Goal: Transaction & Acquisition: Purchase product/service

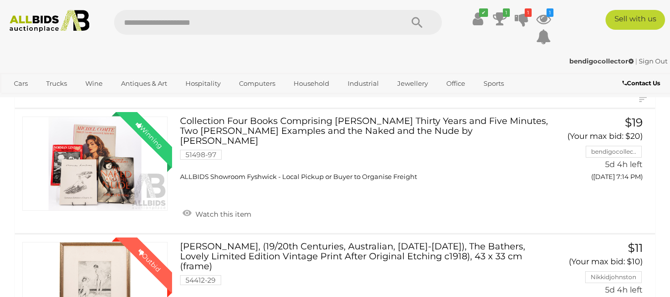
scroll to position [114, 0]
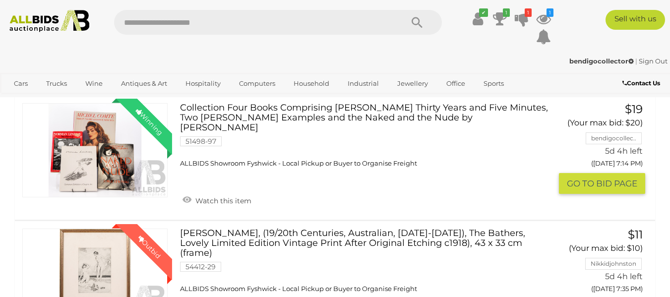
click at [352, 112] on link "Collection Four Books Comprising Michel Comte Thirty Years and Five Minutes, Tw…" at bounding box center [363, 135] width 353 height 64
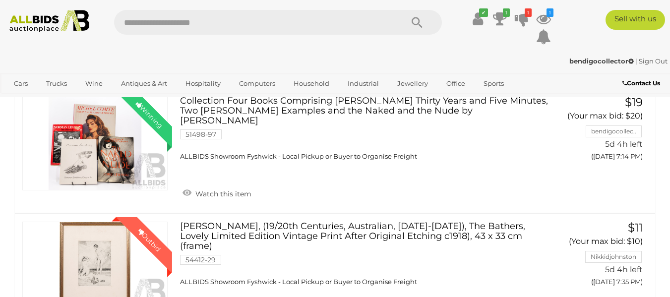
scroll to position [106, 0]
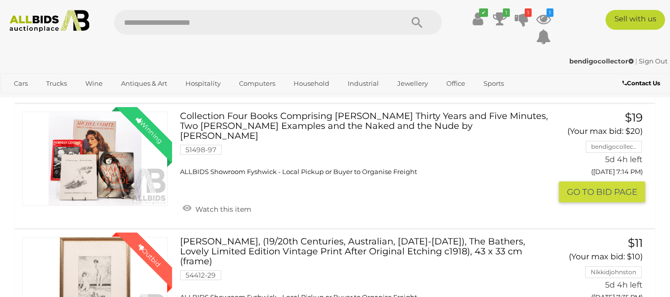
click at [339, 124] on link "Collection Four Books Comprising Michel Comte Thirty Years and Five Minutes, Tw…" at bounding box center [363, 144] width 353 height 64
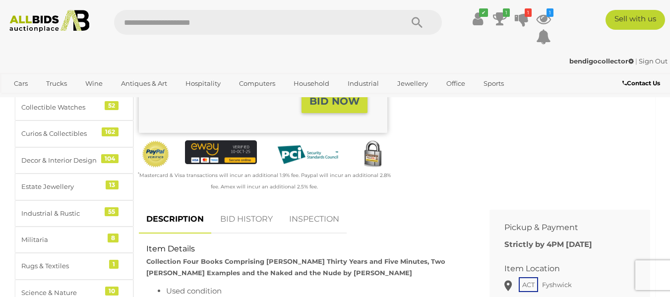
scroll to position [330, 0]
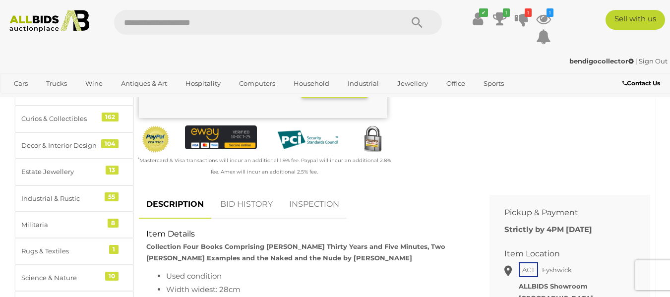
click at [236, 190] on link "BID HISTORY" at bounding box center [246, 204] width 67 height 29
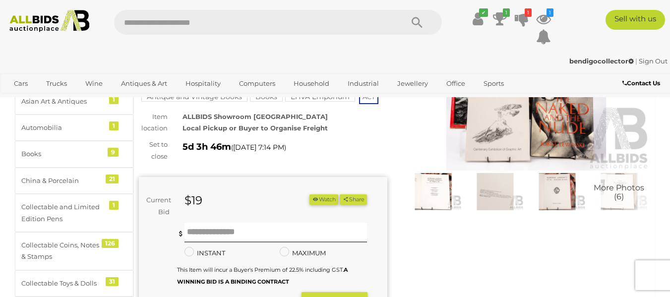
scroll to position [0, 0]
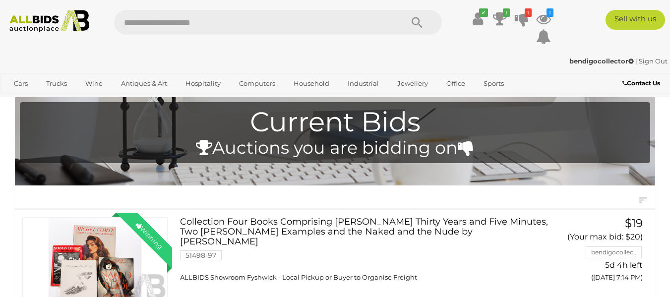
scroll to position [106, 0]
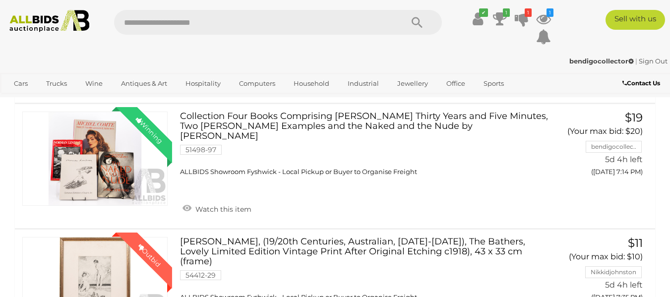
click at [326, 242] on link "Norman Lindsay, (19/20th Centuries, Australian, 1879-1969), The Bathers, Lovely…" at bounding box center [363, 269] width 353 height 64
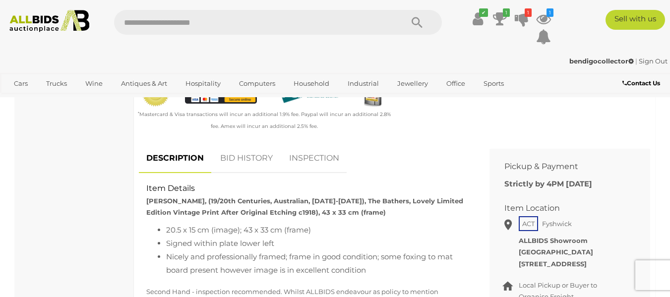
scroll to position [360, 0]
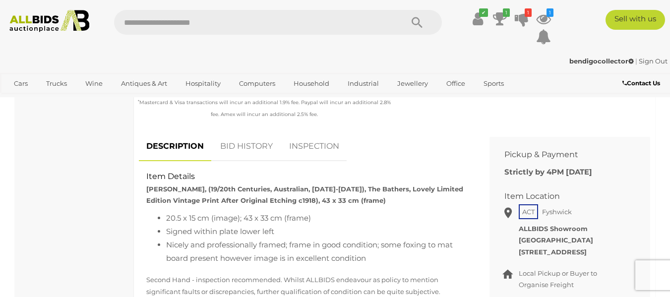
click at [254, 151] on link "BID HISTORY" at bounding box center [246, 146] width 67 height 29
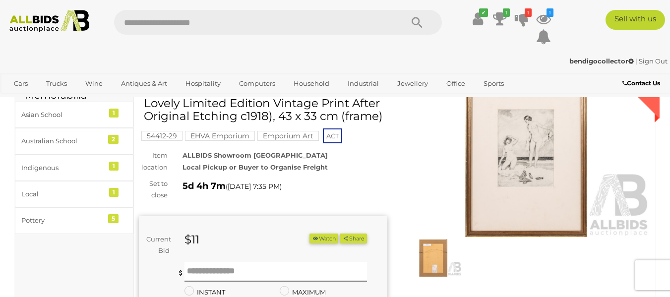
scroll to position [0, 0]
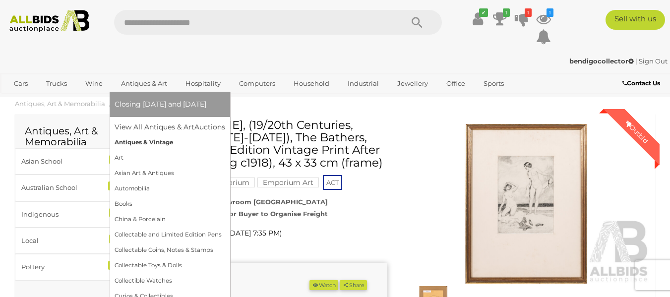
click at [142, 142] on link "Antiques & Vintage" at bounding box center [169, 142] width 111 height 15
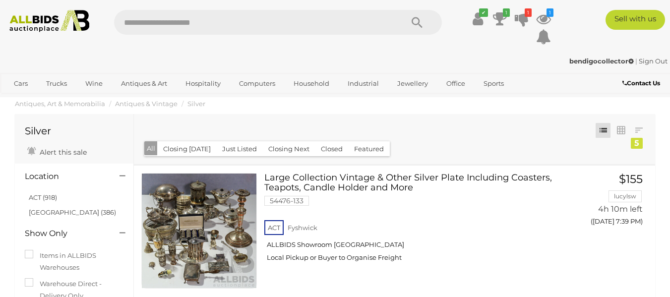
click at [654, 33] on div "✔ 1 1 1" at bounding box center [335, 30] width 684 height 41
